Goal: Task Accomplishment & Management: Complete application form

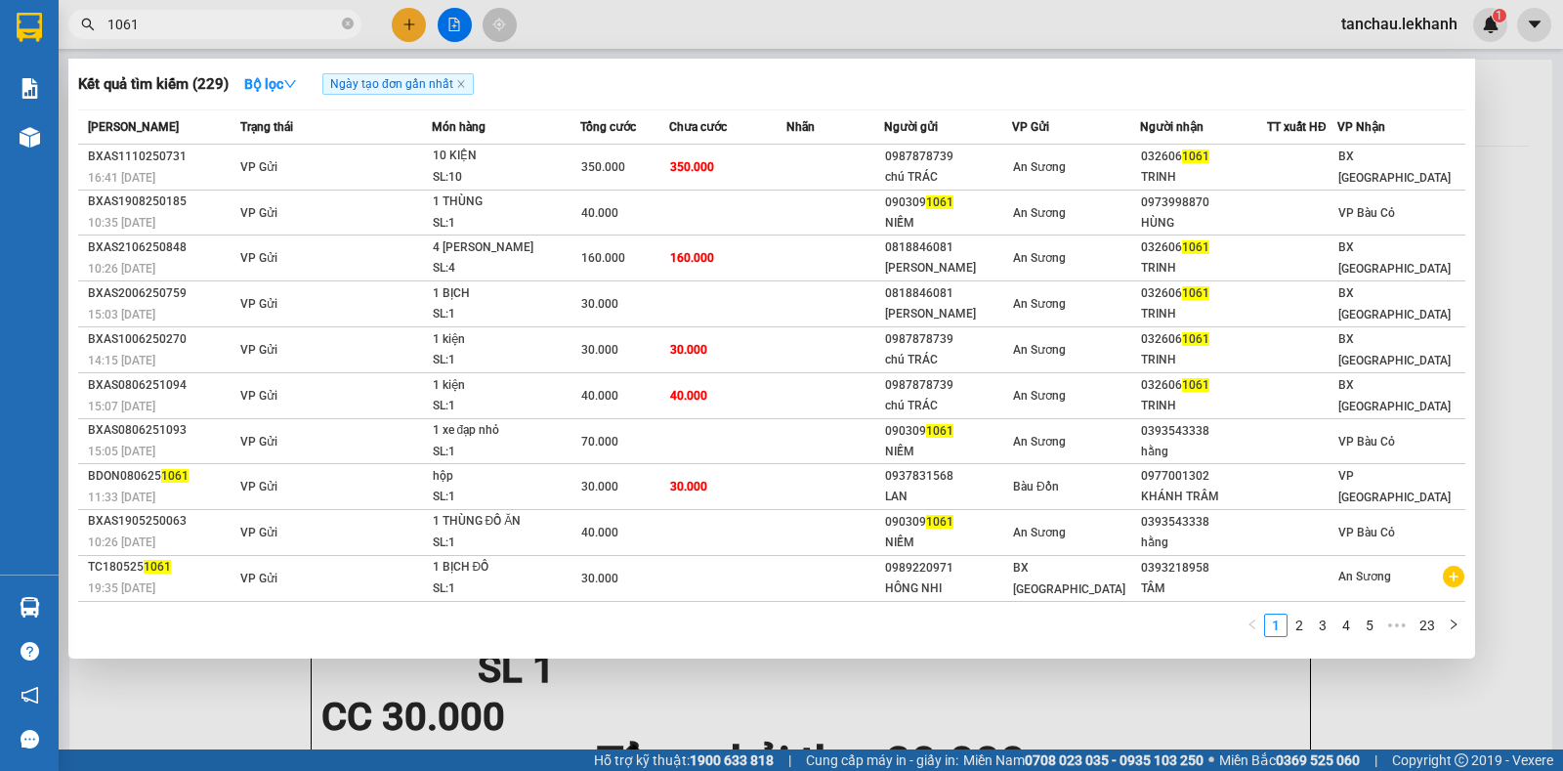
click at [396, 32] on div at bounding box center [781, 385] width 1563 height 771
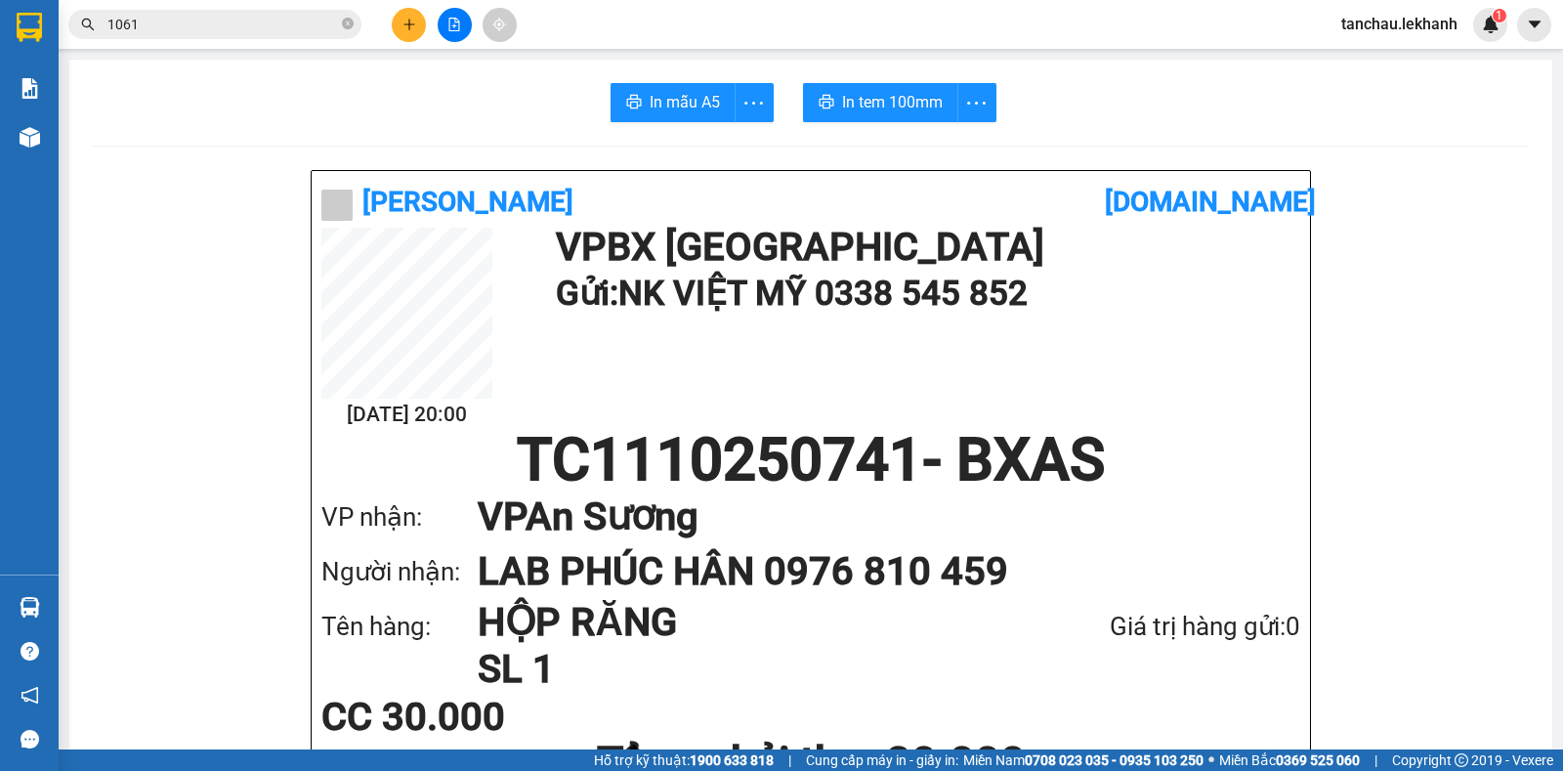
click at [396, 31] on button at bounding box center [409, 25] width 34 height 34
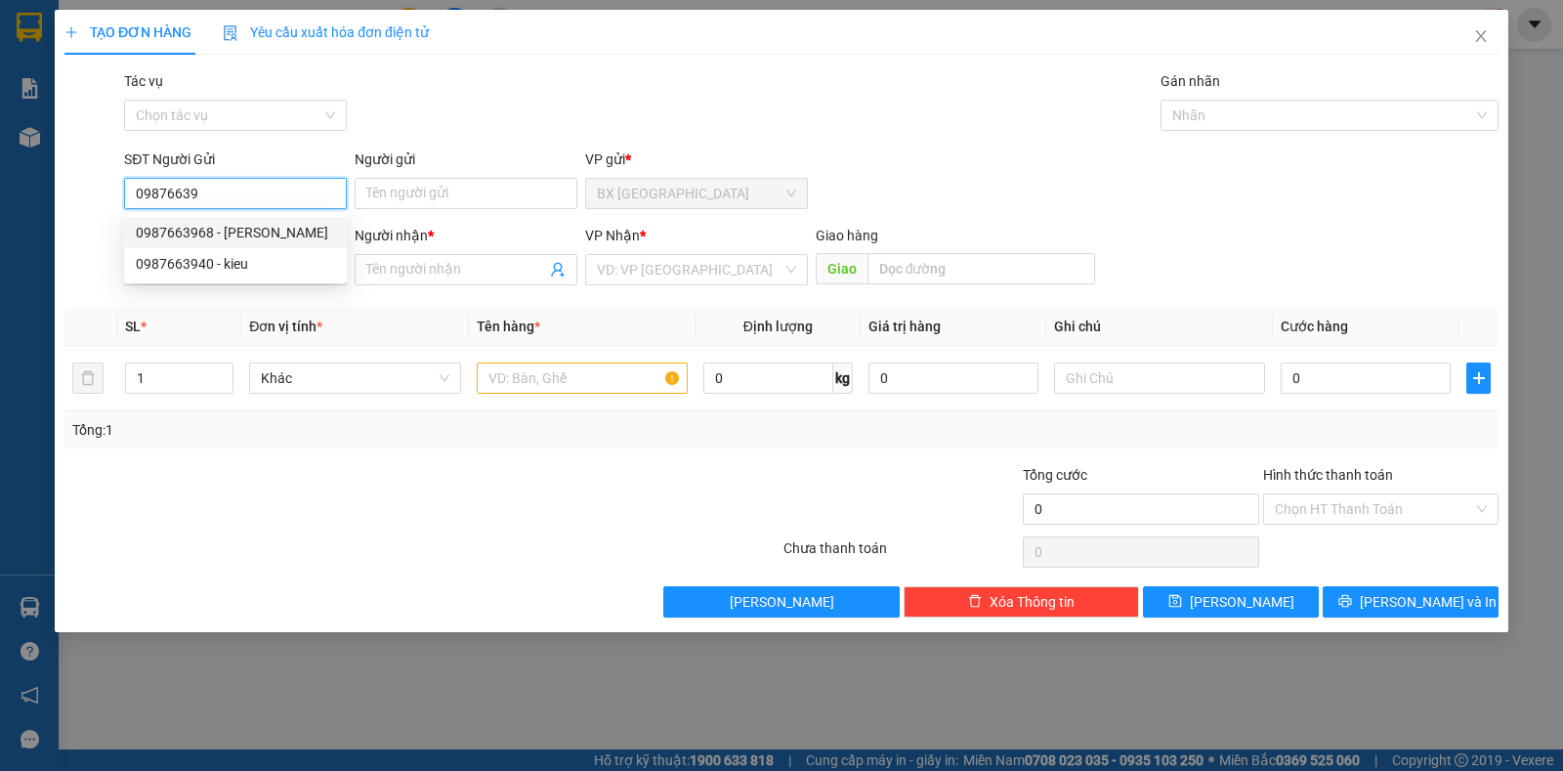
click at [186, 231] on div "0987663968 - [PERSON_NAME]" at bounding box center [235, 232] width 199 height 21
type input "0987663968"
type input "VŨ"
type input "0938880923"
type input "DUNG"
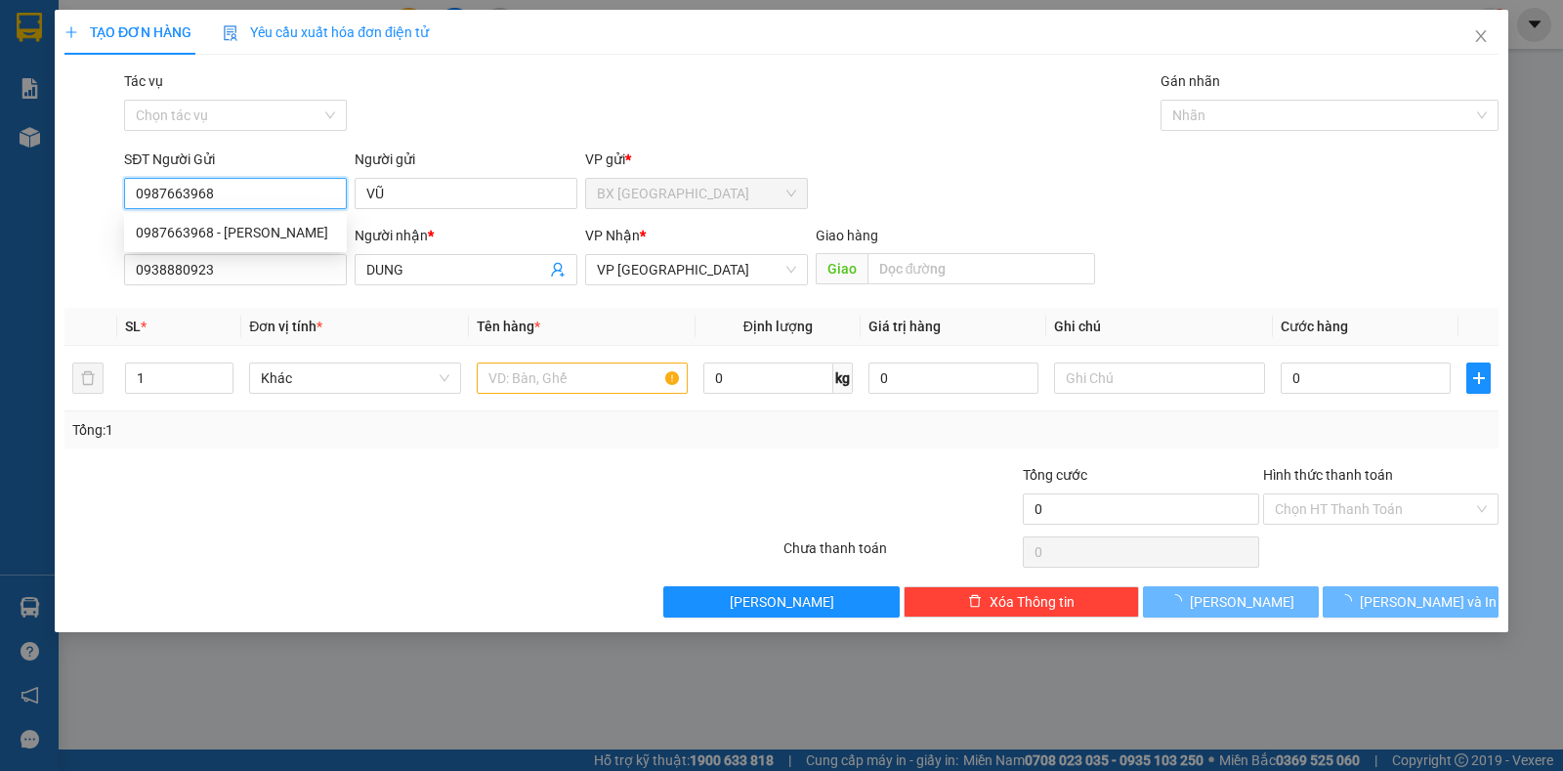
type input "50.000"
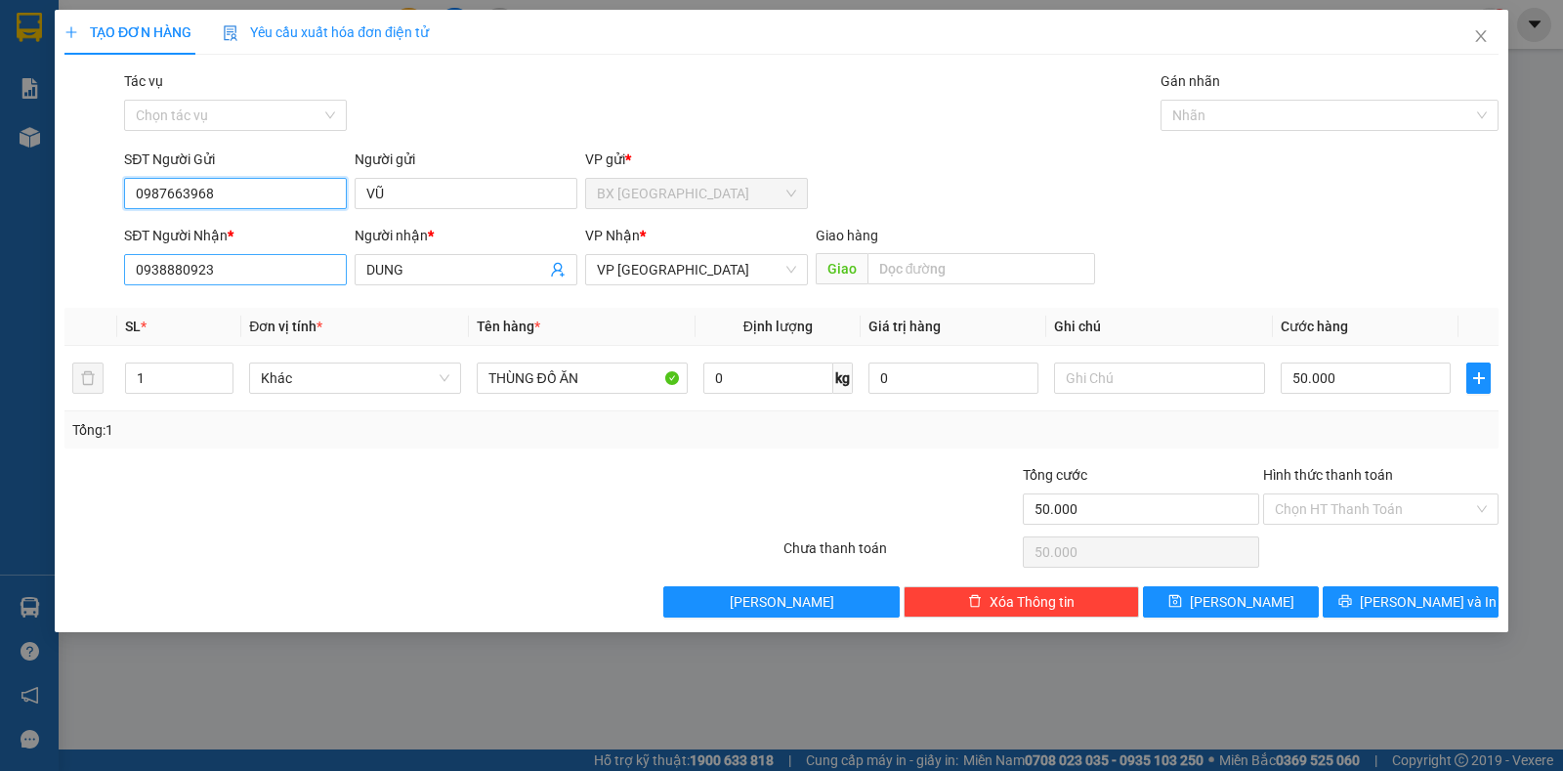
type input "0987663968"
click at [268, 273] on input "0938880923" at bounding box center [235, 269] width 223 height 31
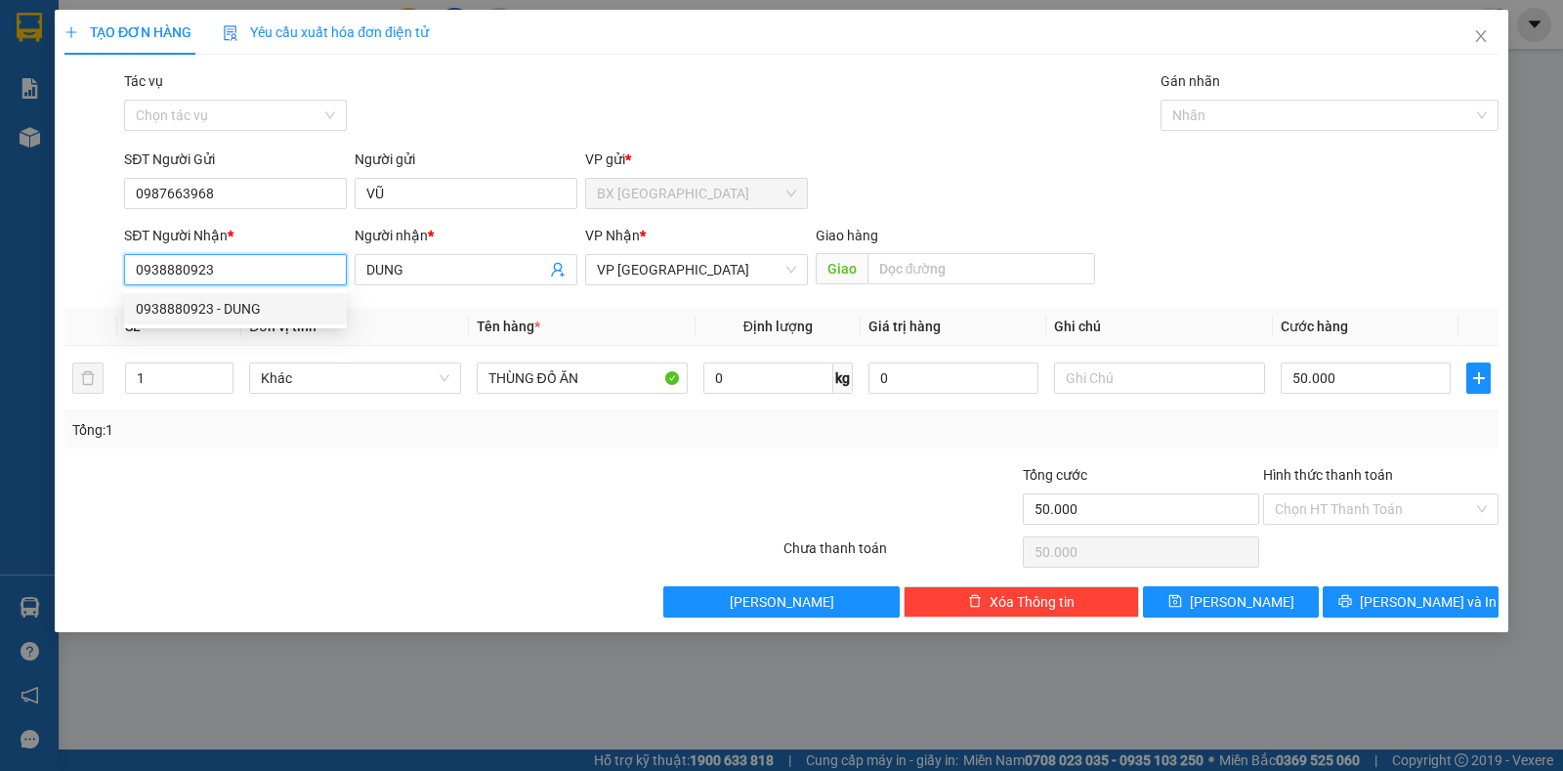
drag, startPoint x: 280, startPoint y: 263, endPoint x: 116, endPoint y: 273, distance: 164.4
click at [116, 273] on div "SĐT Người Nhận * 0938880923 Người nhận * DUNG VP Nhận * VP Tân Bình Giao hàng G…" at bounding box center [782, 259] width 1438 height 68
type input "0937683868"
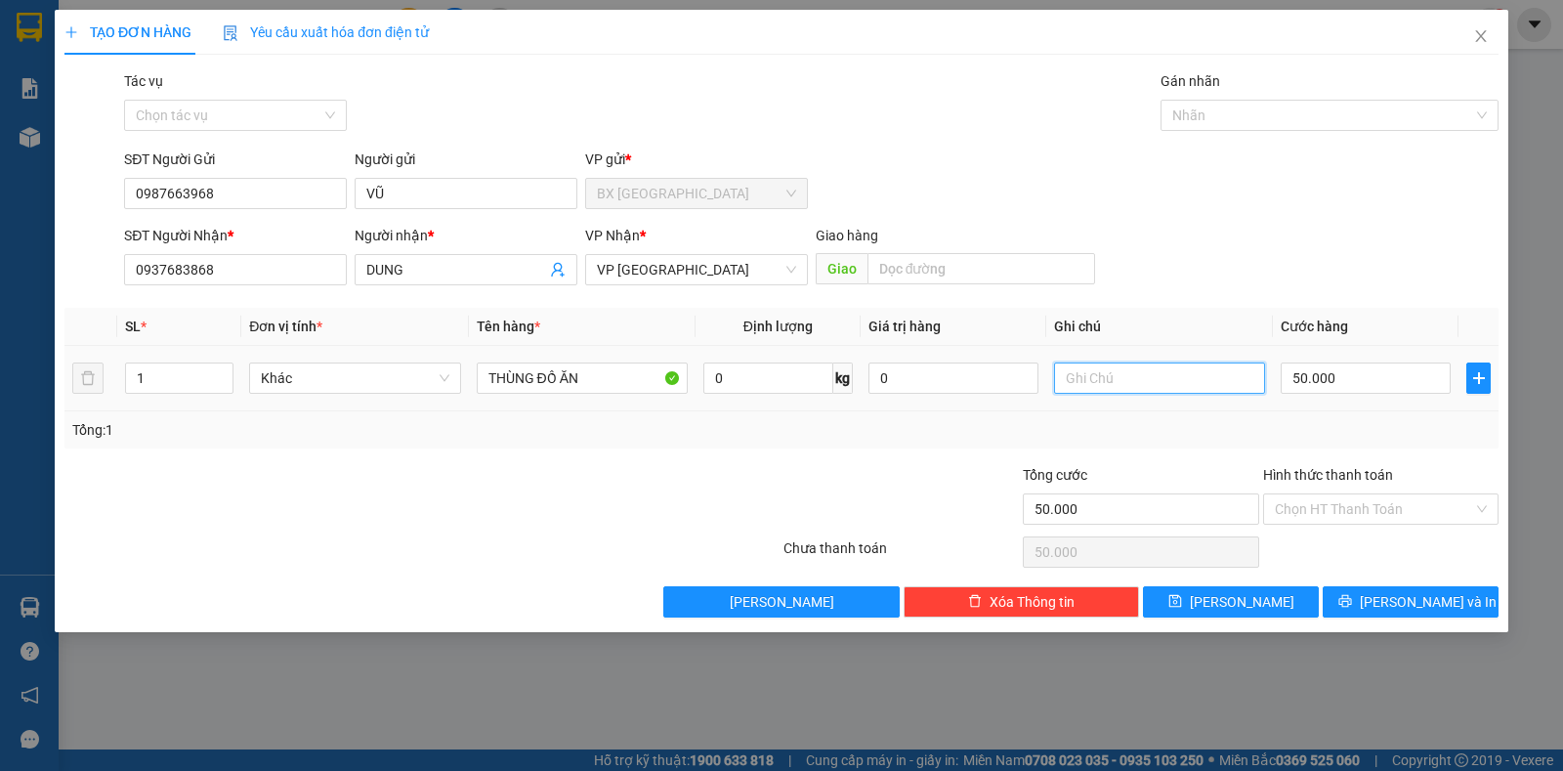
click at [1204, 382] on input "text" at bounding box center [1159, 377] width 211 height 31
type input "0931334445"
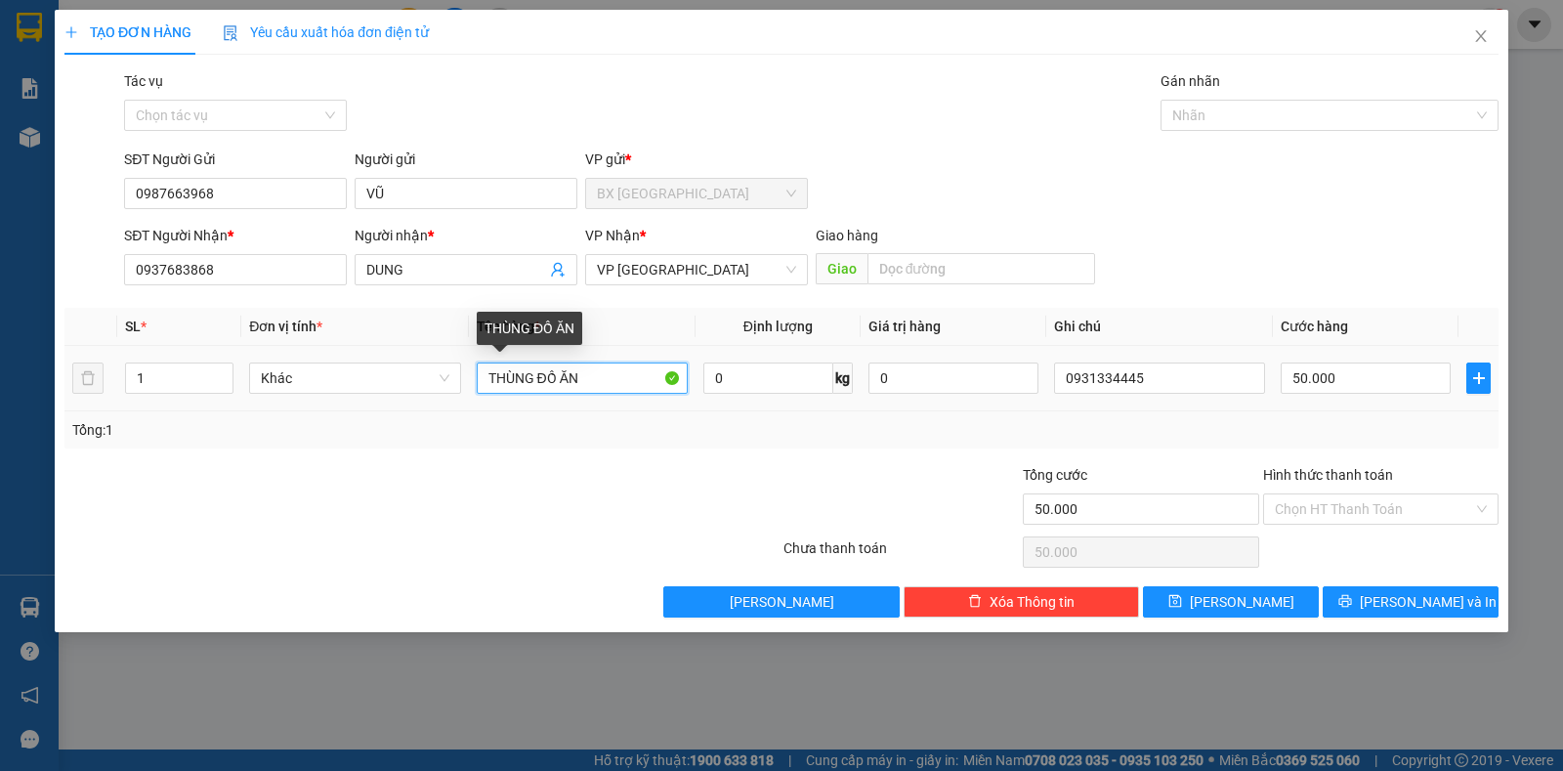
click at [583, 385] on input "THÙNG ĐỒ ĂN" at bounding box center [582, 377] width 211 height 31
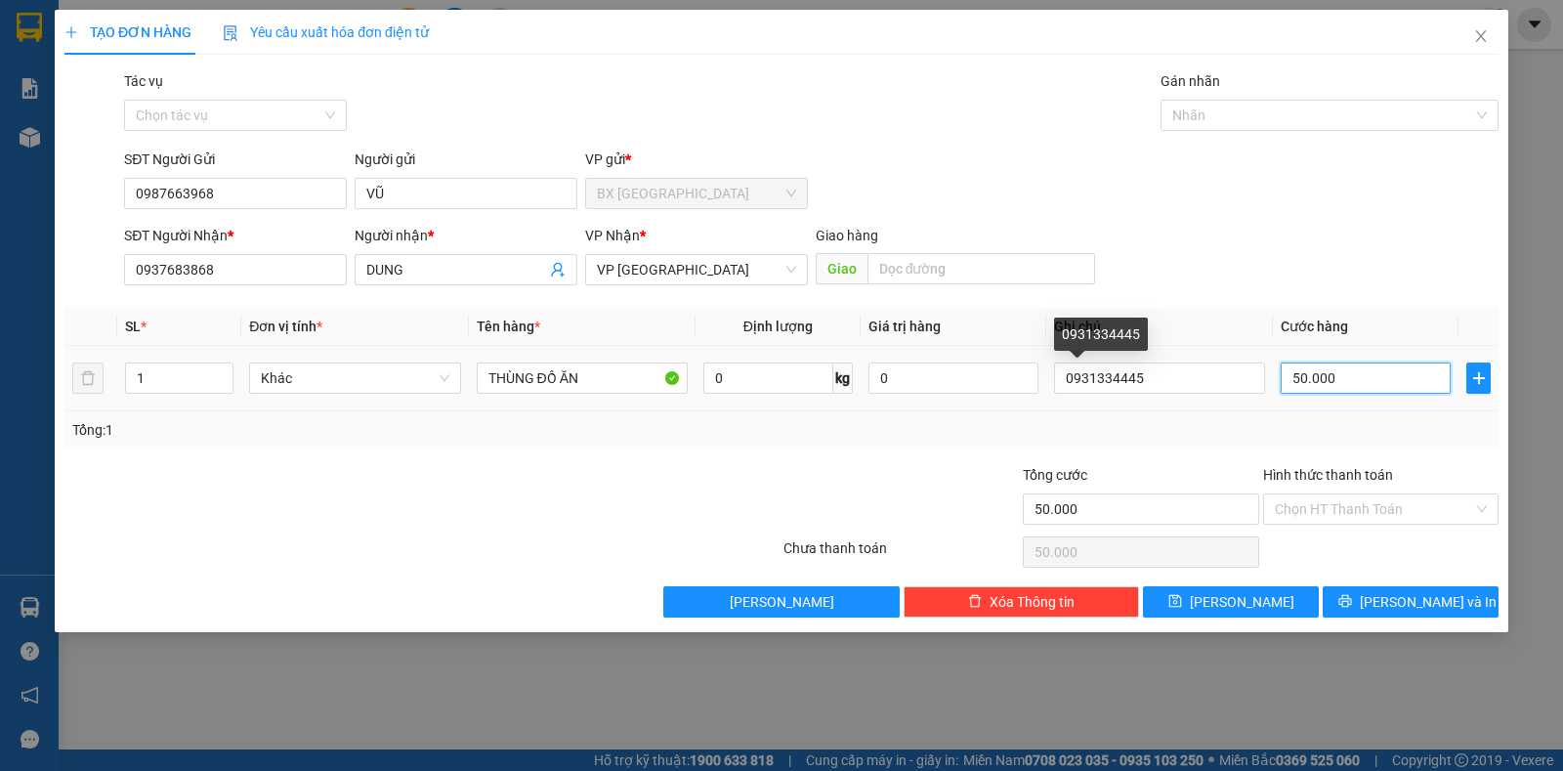
click at [1442, 376] on input "50.000" at bounding box center [1365, 377] width 170 height 31
click at [1340, 502] on input "Hình thức thanh toán" at bounding box center [1374, 508] width 198 height 29
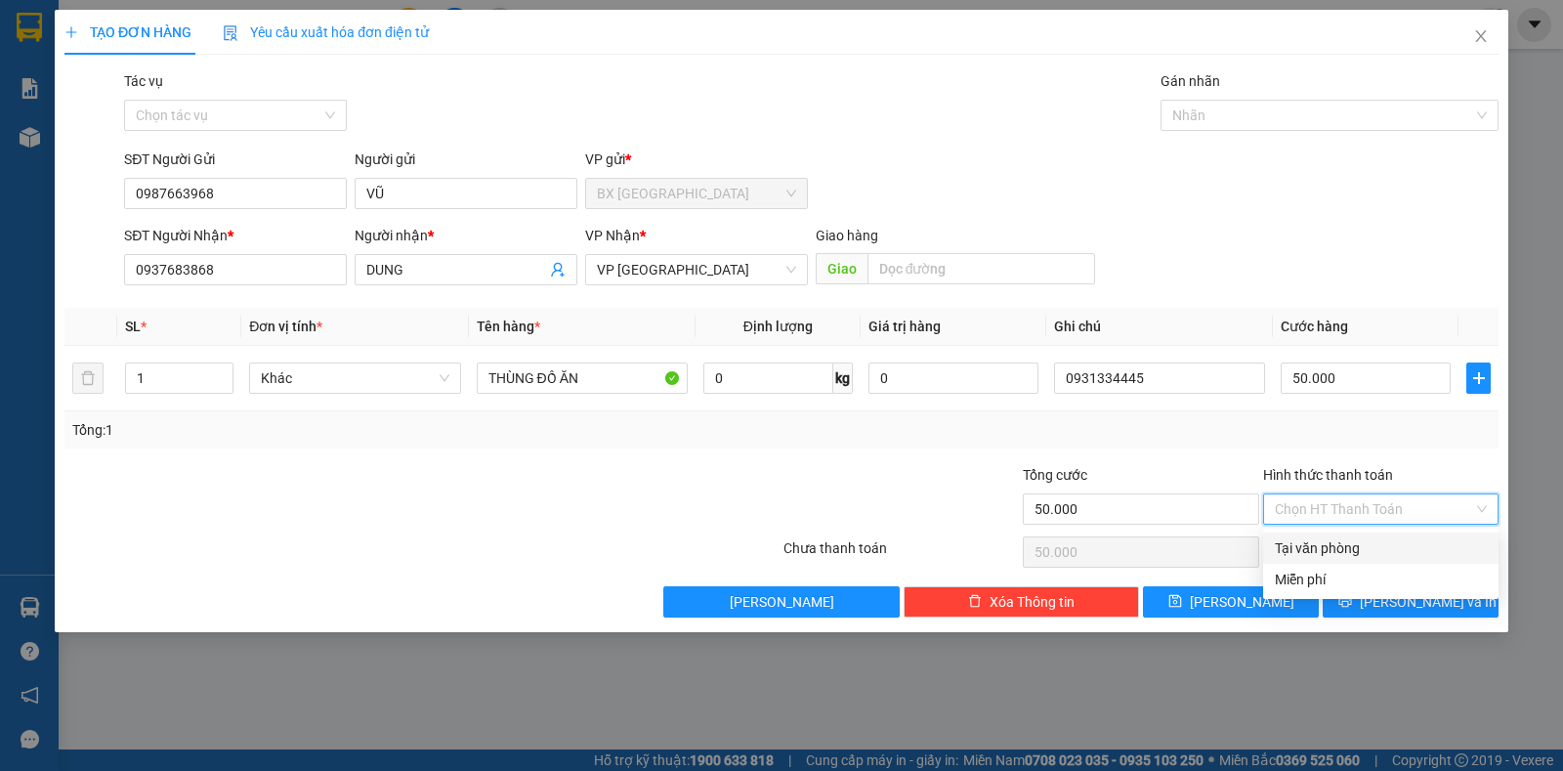
click at [1347, 545] on div "Tại văn phòng" at bounding box center [1381, 547] width 212 height 21
type input "0"
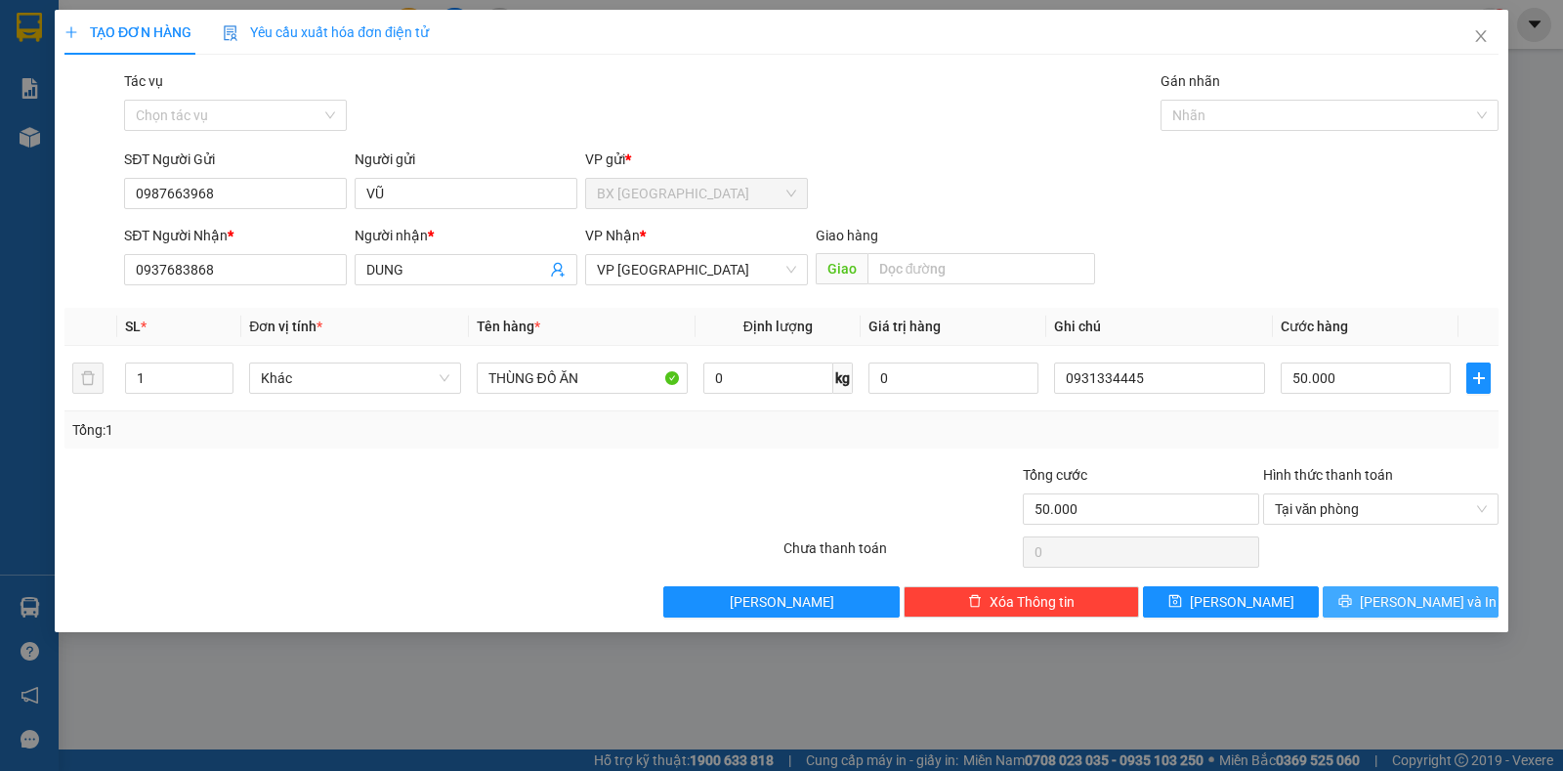
click at [1352, 595] on icon "printer" at bounding box center [1345, 601] width 14 height 14
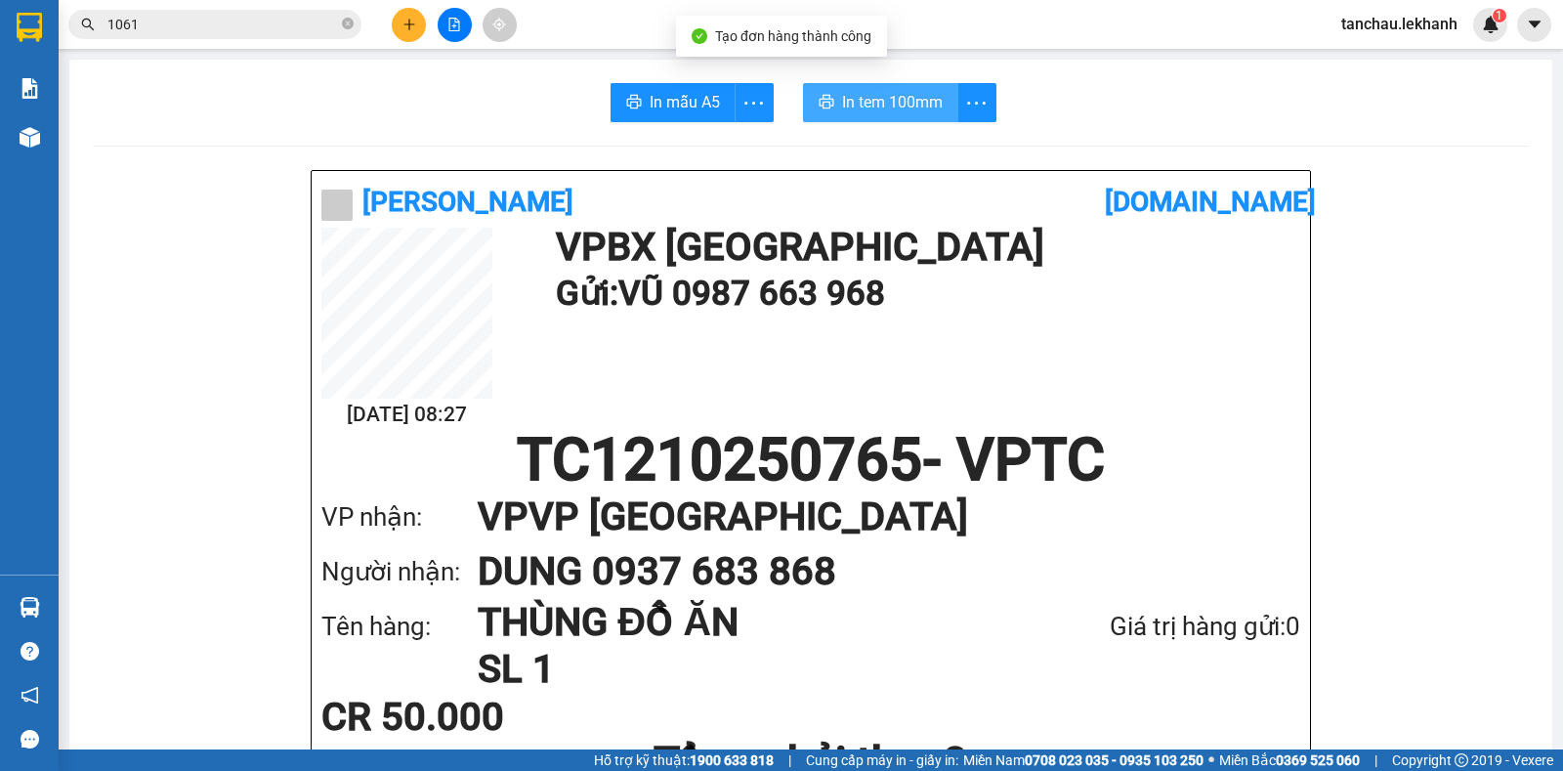
click at [876, 106] on span "In tem 100mm" at bounding box center [892, 102] width 101 height 24
click at [280, 27] on input "1061" at bounding box center [222, 24] width 231 height 21
